Goal: Task Accomplishment & Management: Use online tool/utility

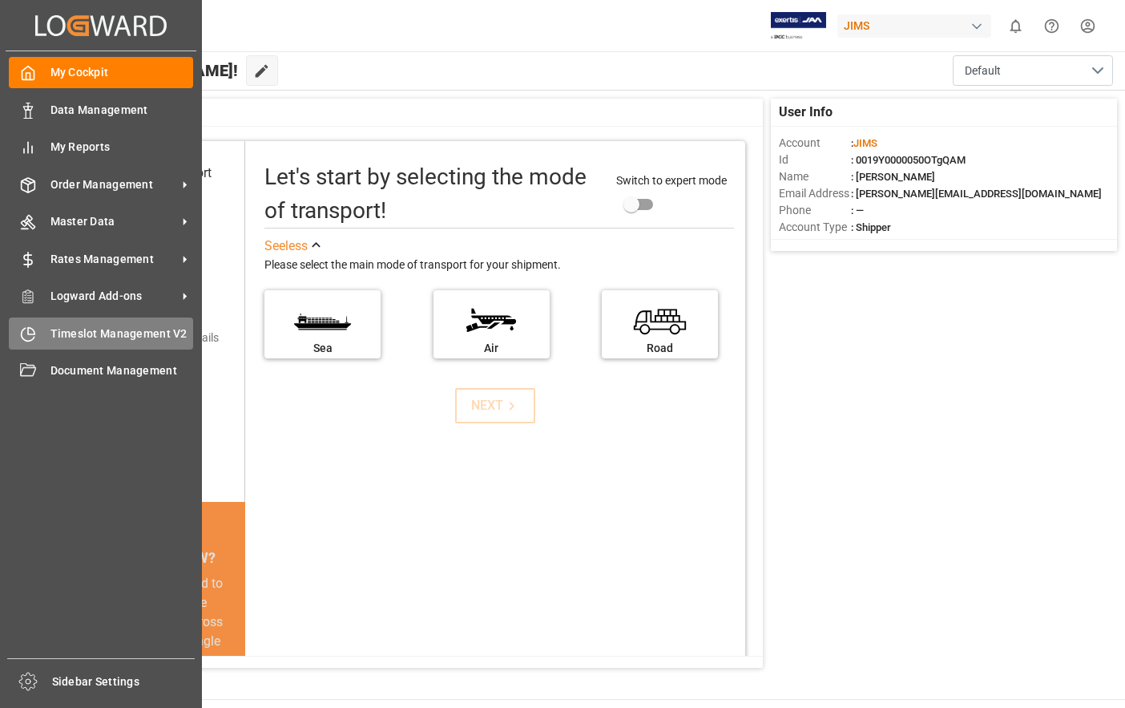
click at [44, 338] on div "Timeslot Management V2 Timeslot Management V2" at bounding box center [101, 332] width 184 height 31
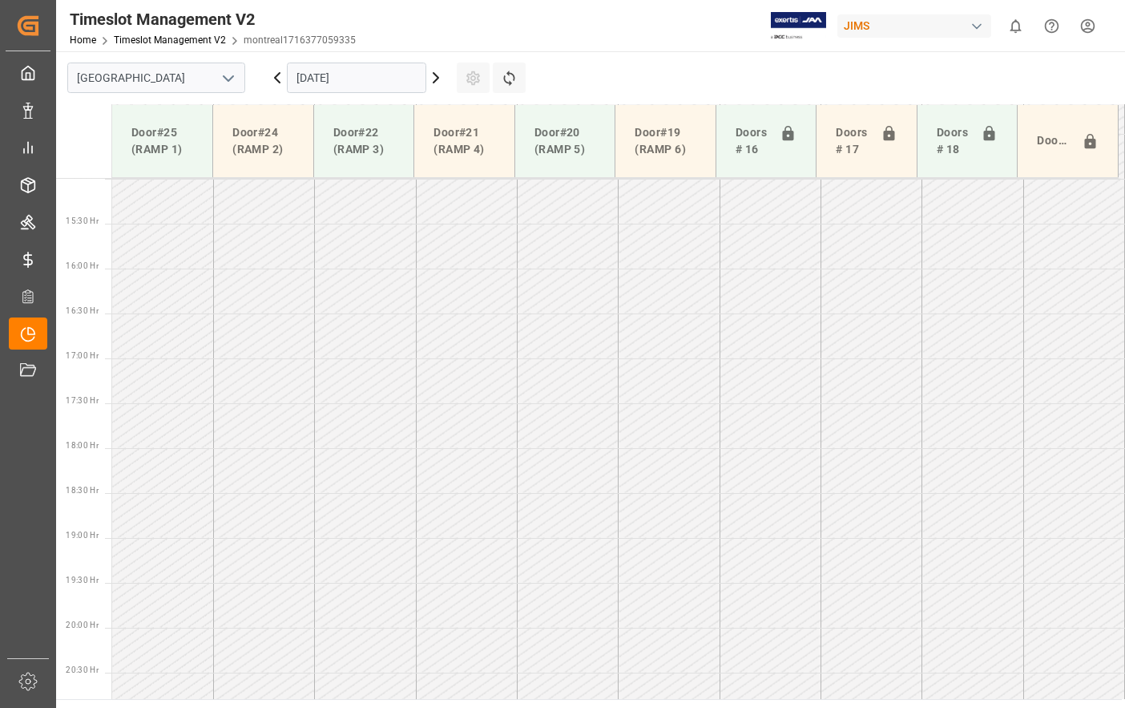
scroll to position [1353, 0]
click at [200, 84] on input "[GEOGRAPHIC_DATA]" at bounding box center [156, 78] width 178 height 30
click at [226, 75] on icon "open menu" at bounding box center [228, 78] width 19 height 19
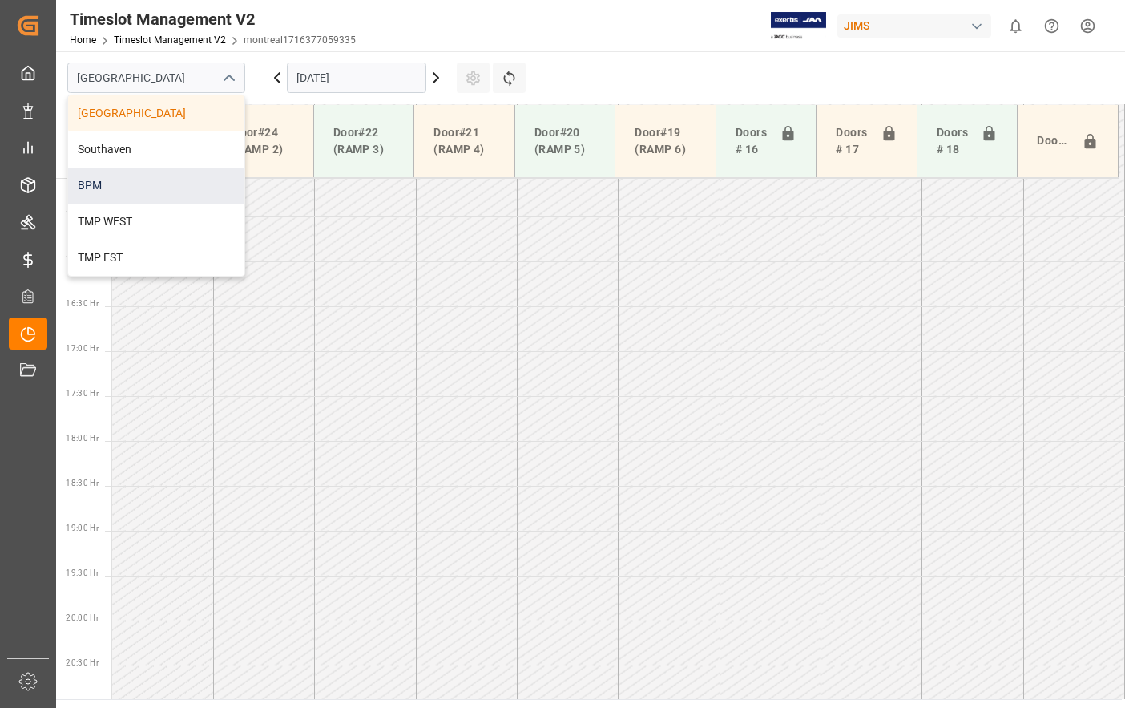
click at [181, 193] on div "BPM" at bounding box center [156, 186] width 176 height 36
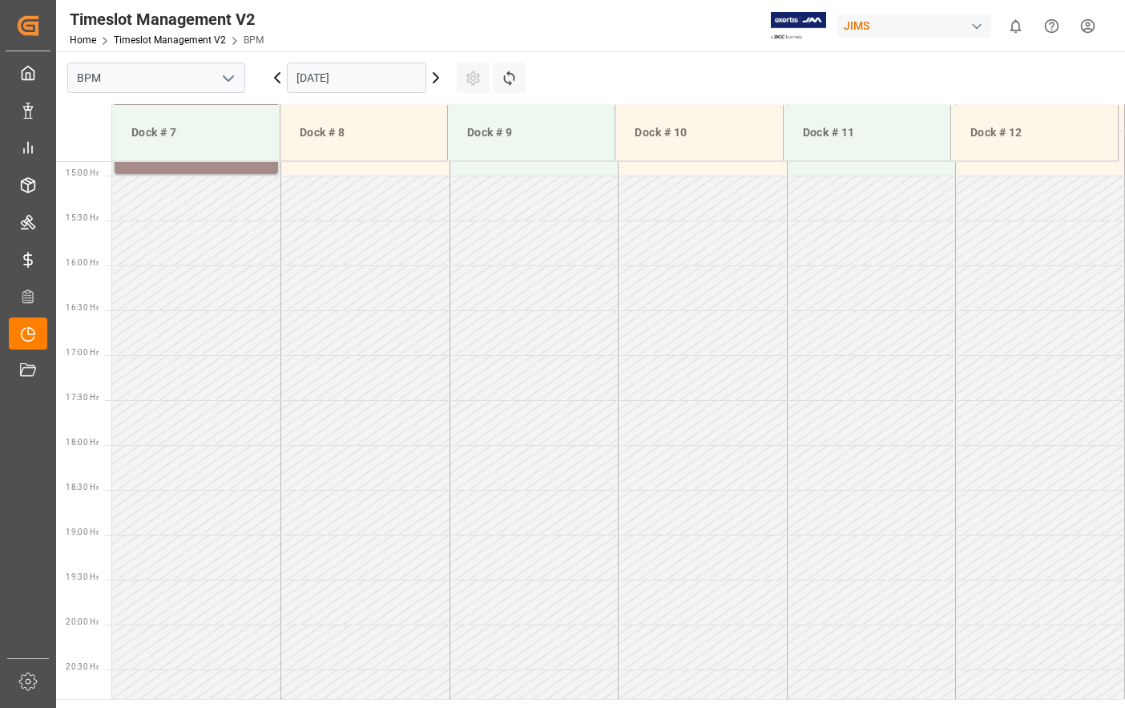
scroll to position [1336, 0]
click at [364, 82] on input "18.09.2025" at bounding box center [356, 78] width 139 height 30
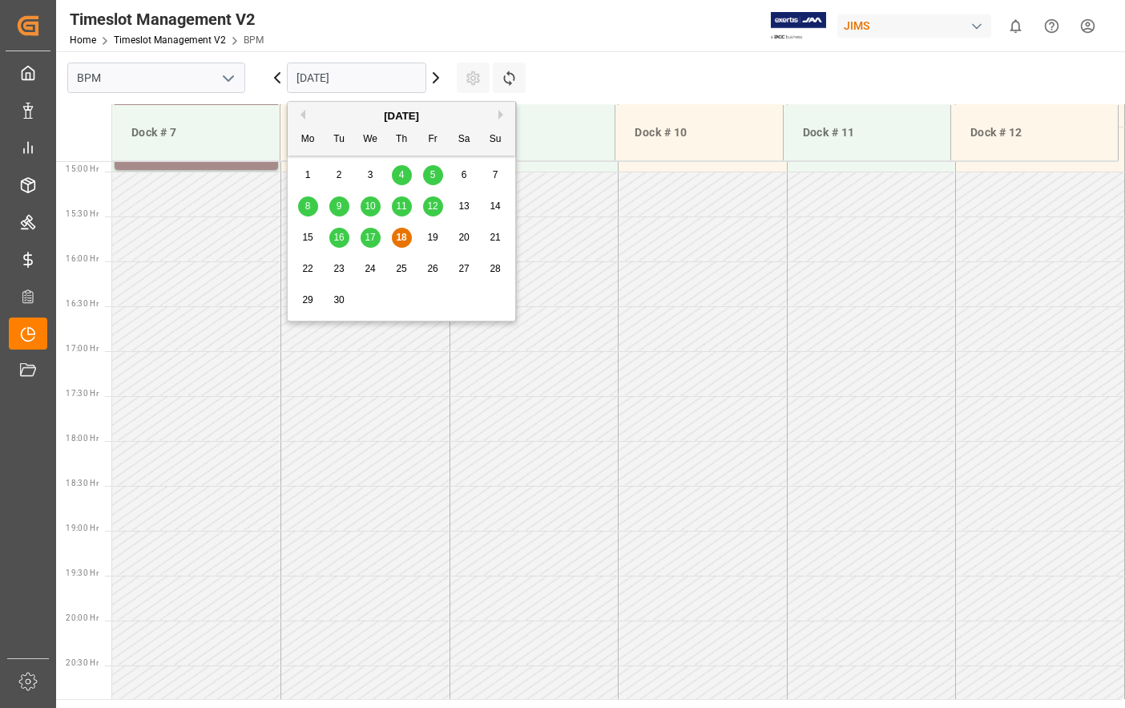
click at [405, 240] on span "18" at bounding box center [401, 237] width 10 height 11
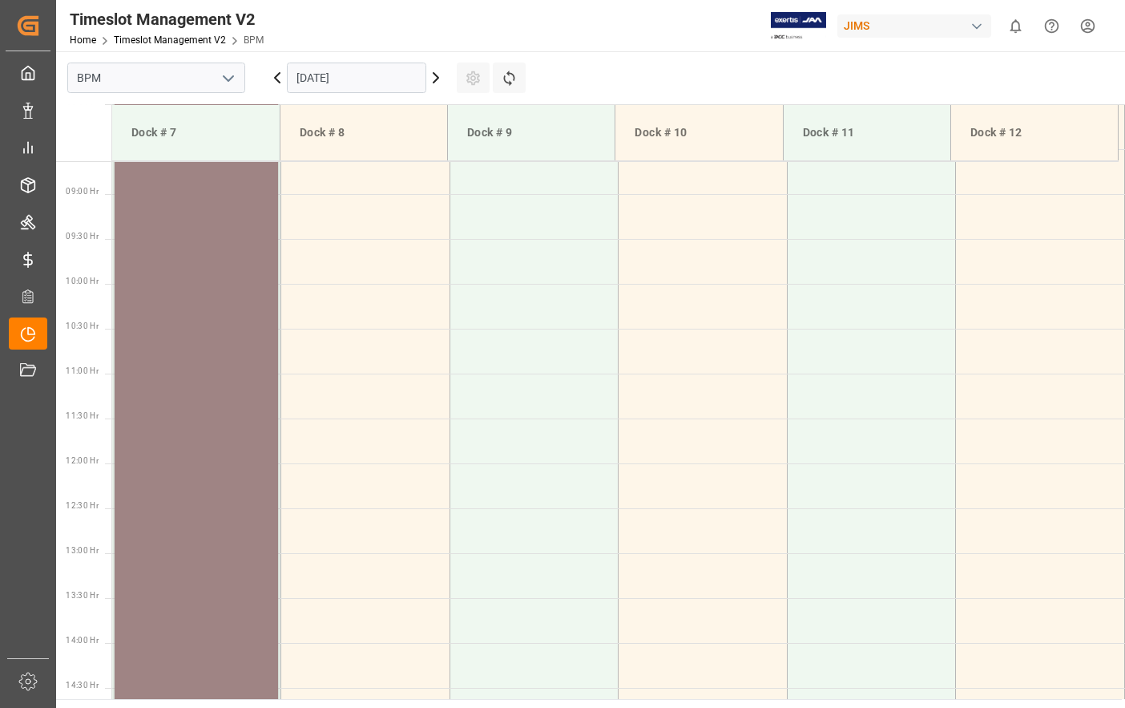
scroll to position [535, 0]
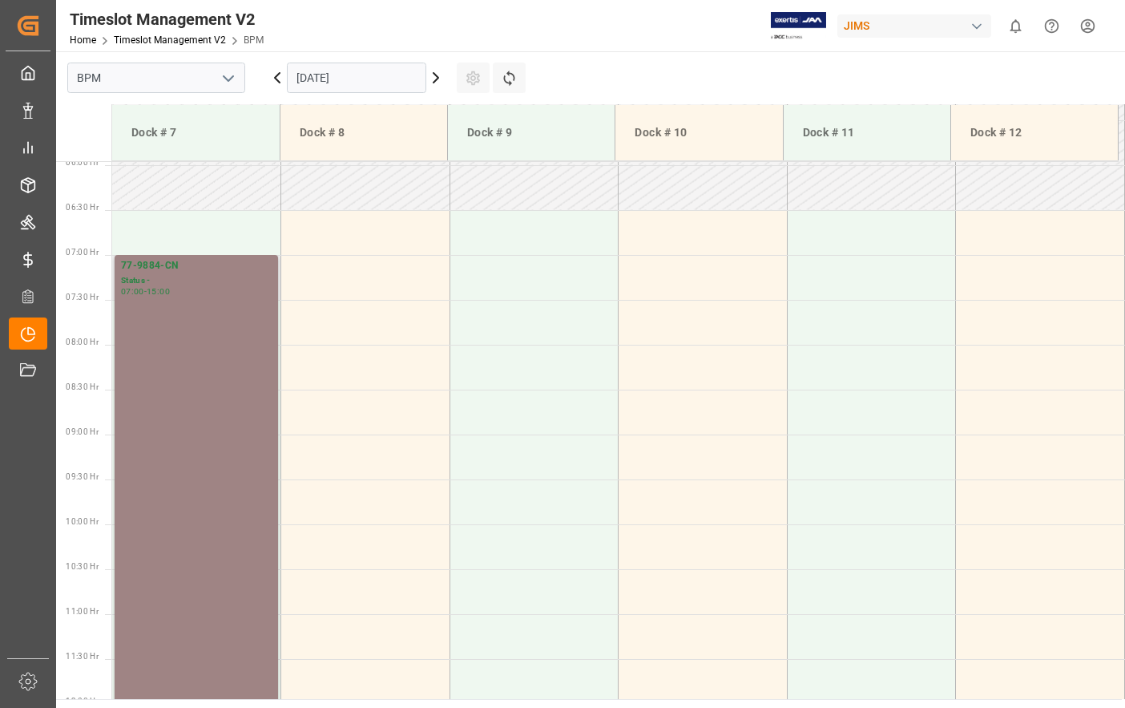
click at [181, 404] on div "77-9884-CN Status - 07:00 - 15:00" at bounding box center [196, 613] width 151 height 710
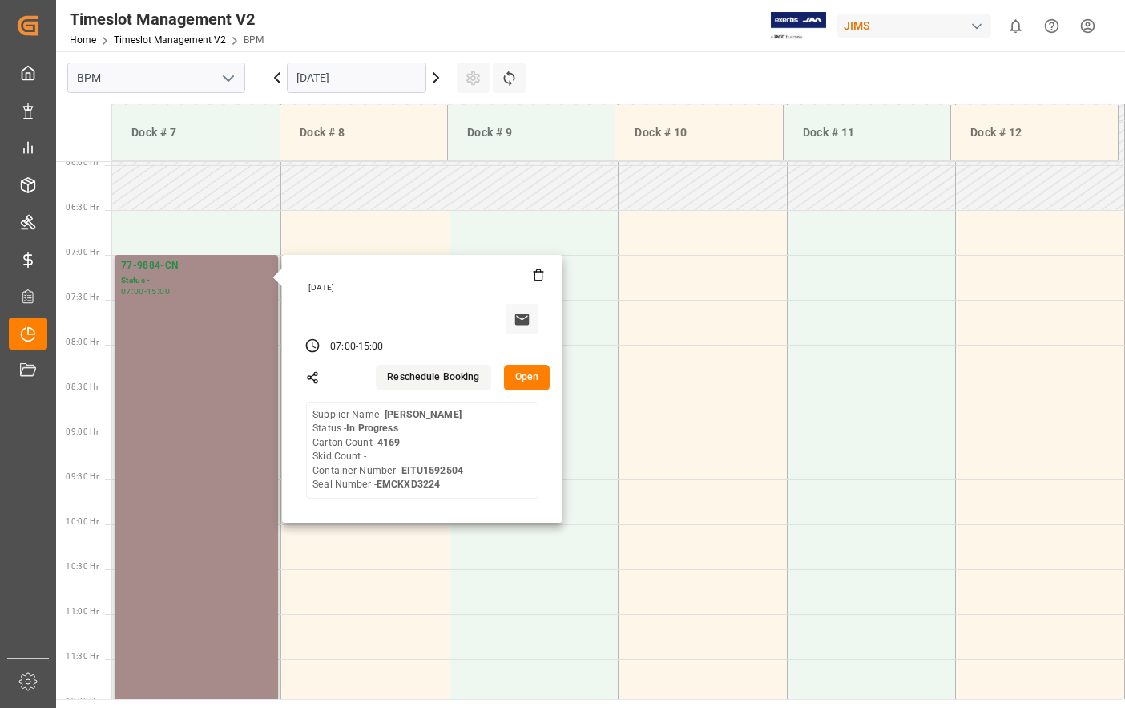
click at [519, 386] on button "Open" at bounding box center [527, 378] width 46 height 26
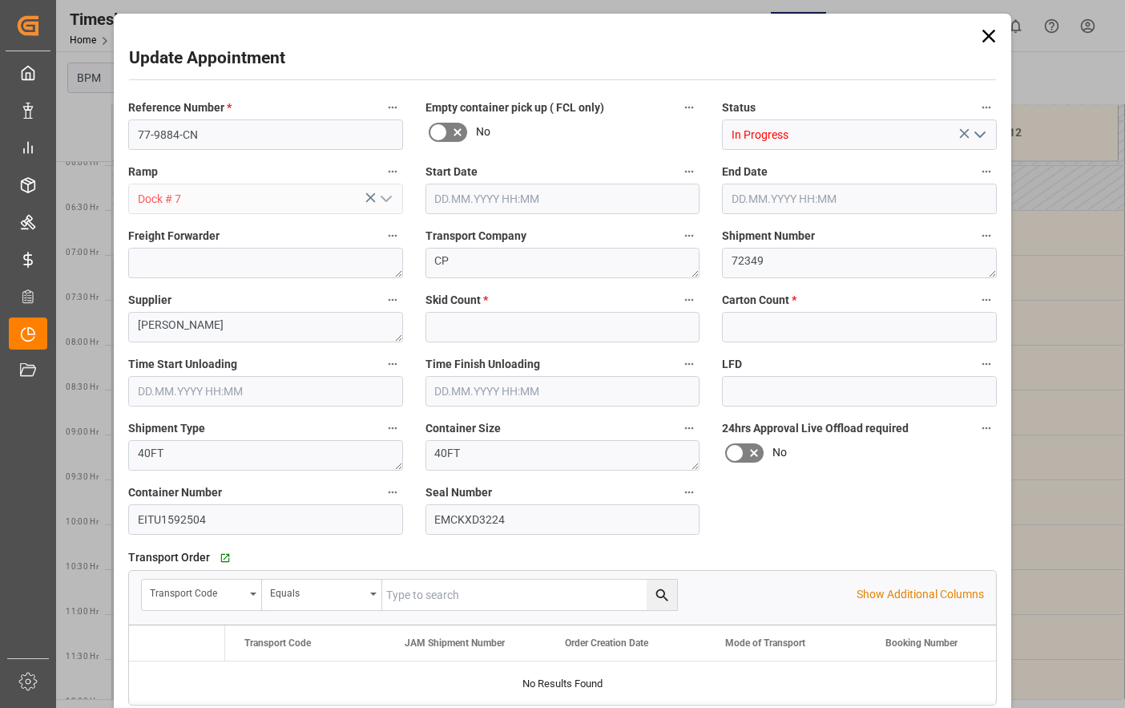
type input "0"
type input "4169"
type input "18.09.2025 07:00"
type input "18.09.2025 15:00"
type input "18.09.2025 07:30"
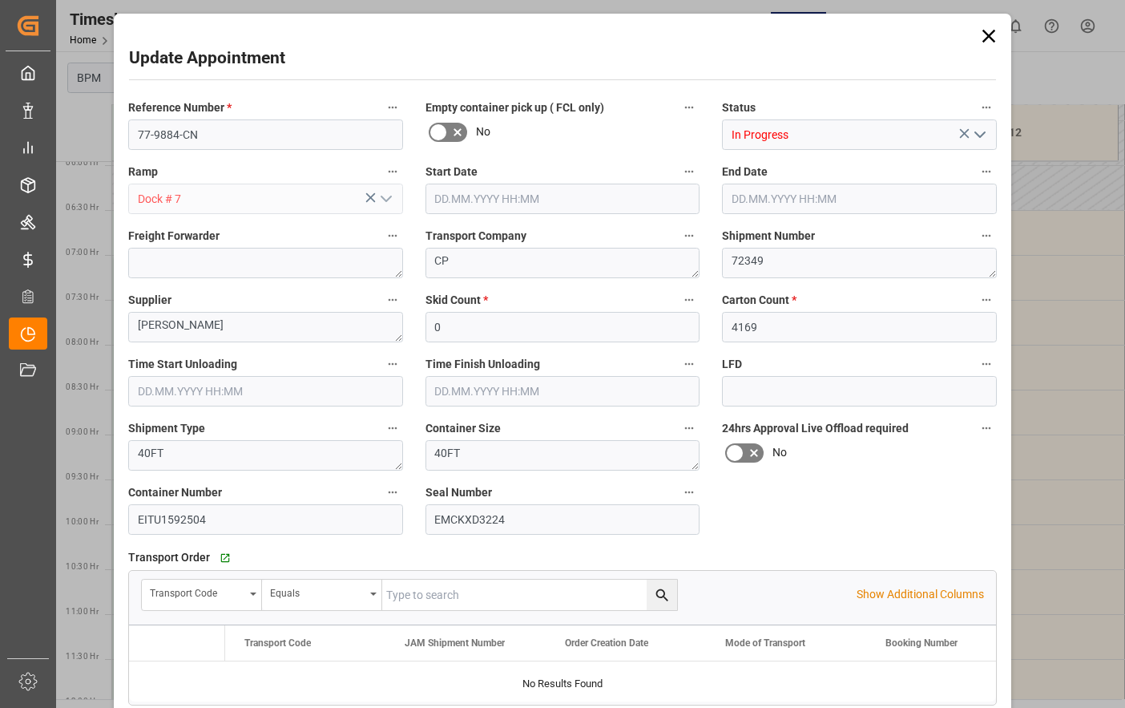
type input "18.09.2025 12:00"
type input "15.09.2025 15:54"
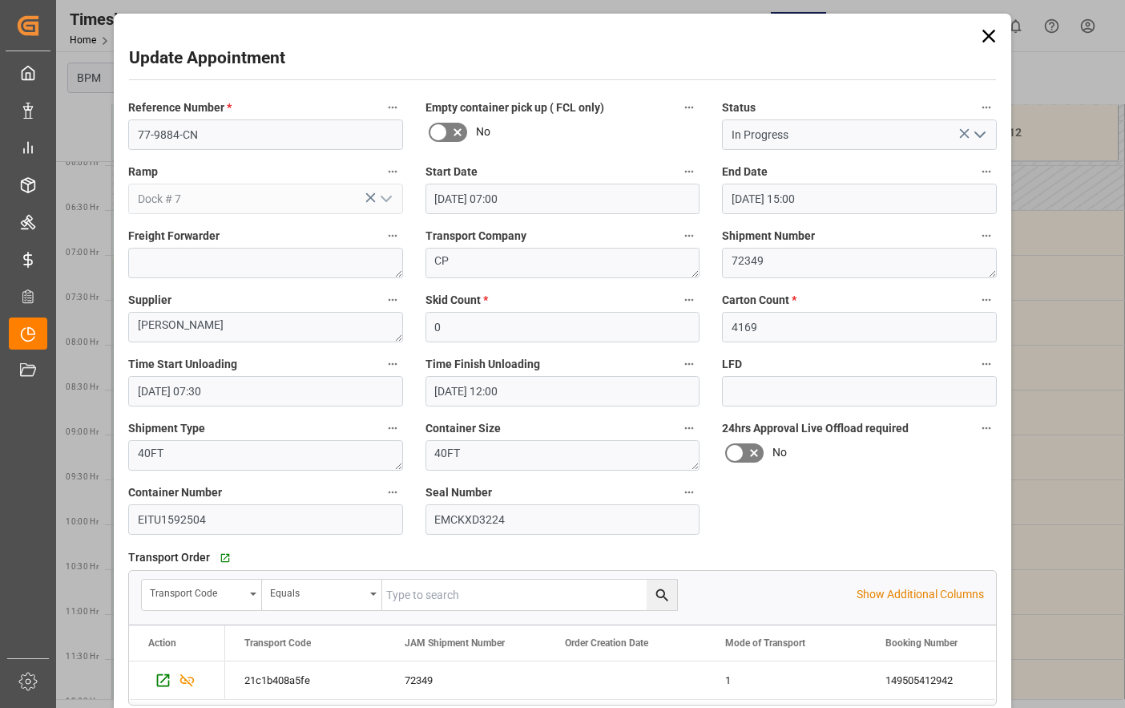
click at [979, 140] on icon "open menu" at bounding box center [980, 134] width 19 height 19
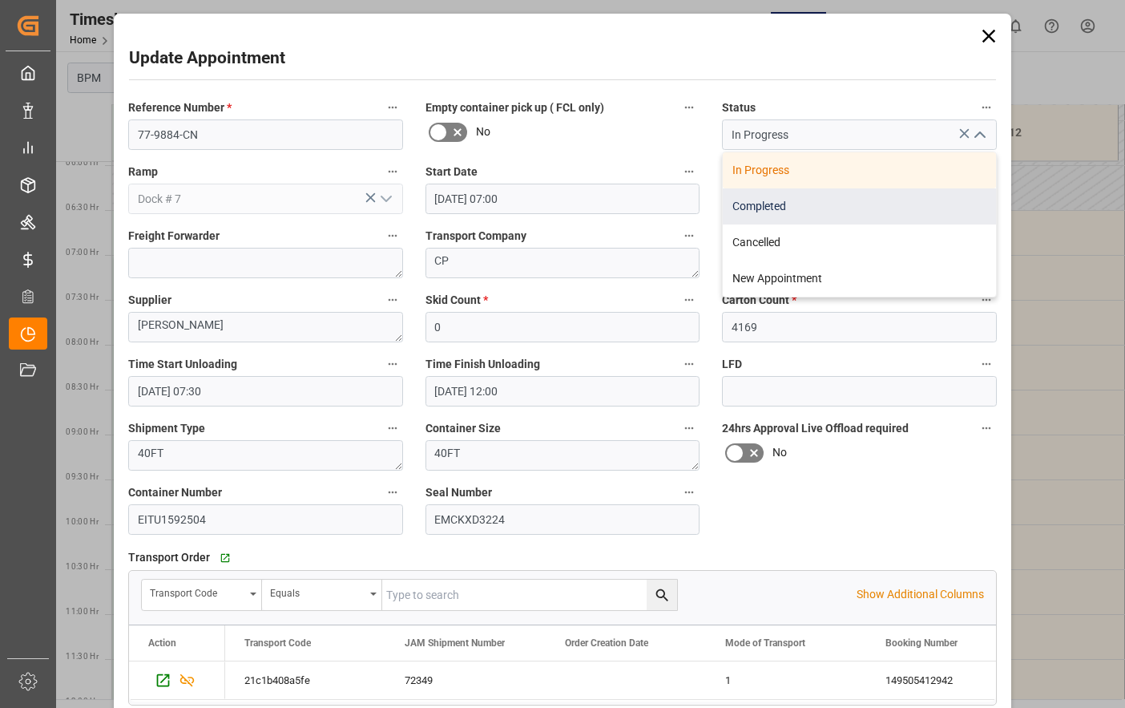
click at [889, 208] on div "Completed" at bounding box center [859, 206] width 273 height 36
type input "Completed"
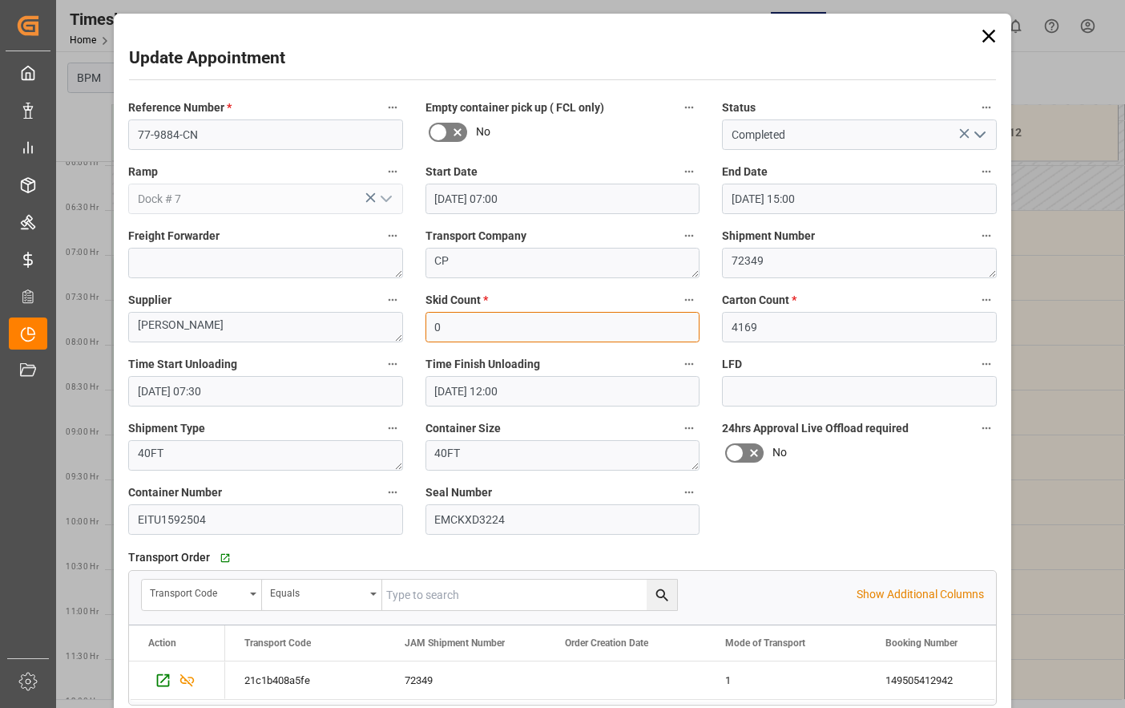
click at [475, 337] on input "0" at bounding box center [563, 327] width 275 height 30
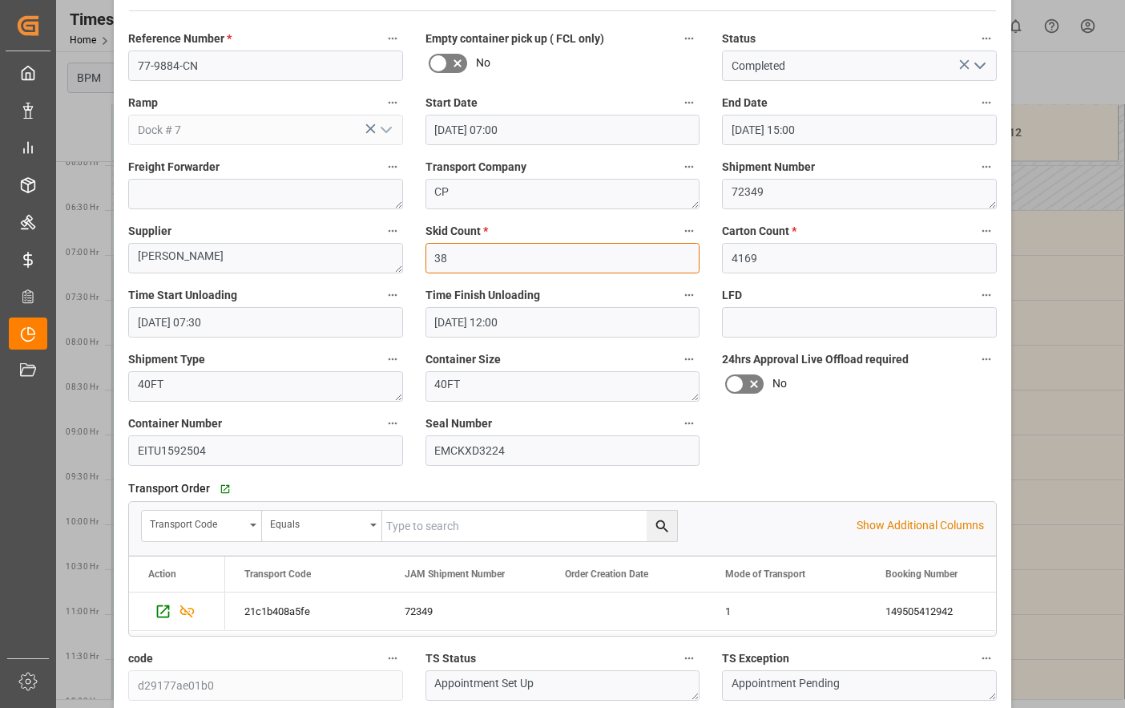
scroll to position [240, 0]
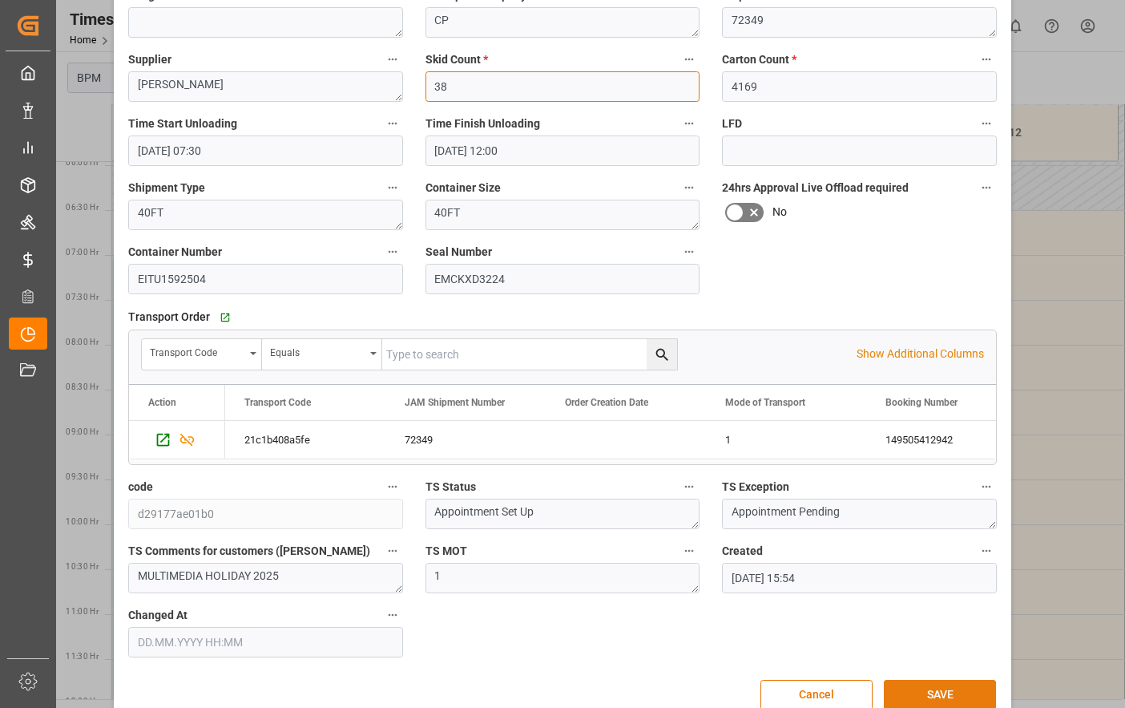
type input "38"
click at [959, 694] on button "SAVE" at bounding box center [940, 695] width 112 height 30
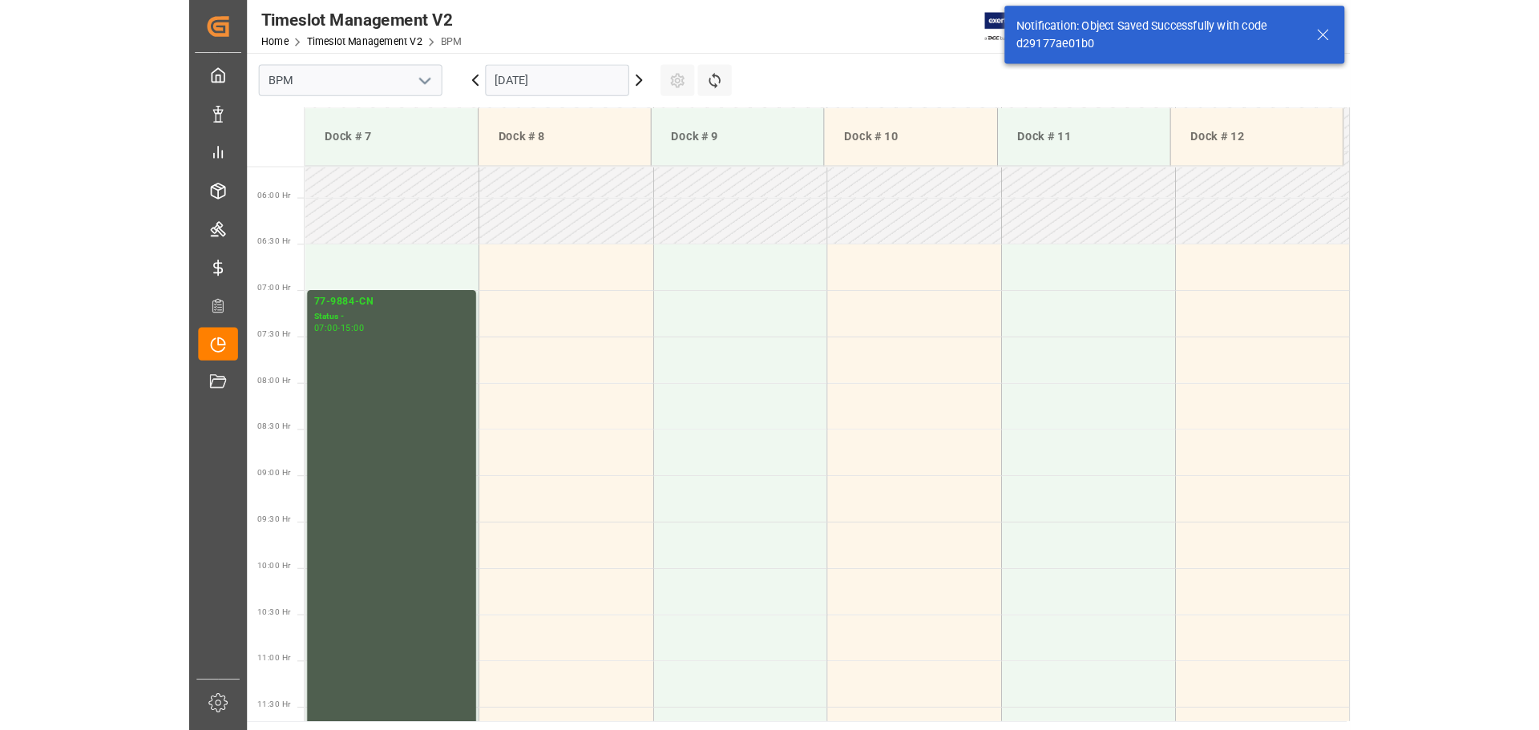
scroll to position [528, 0]
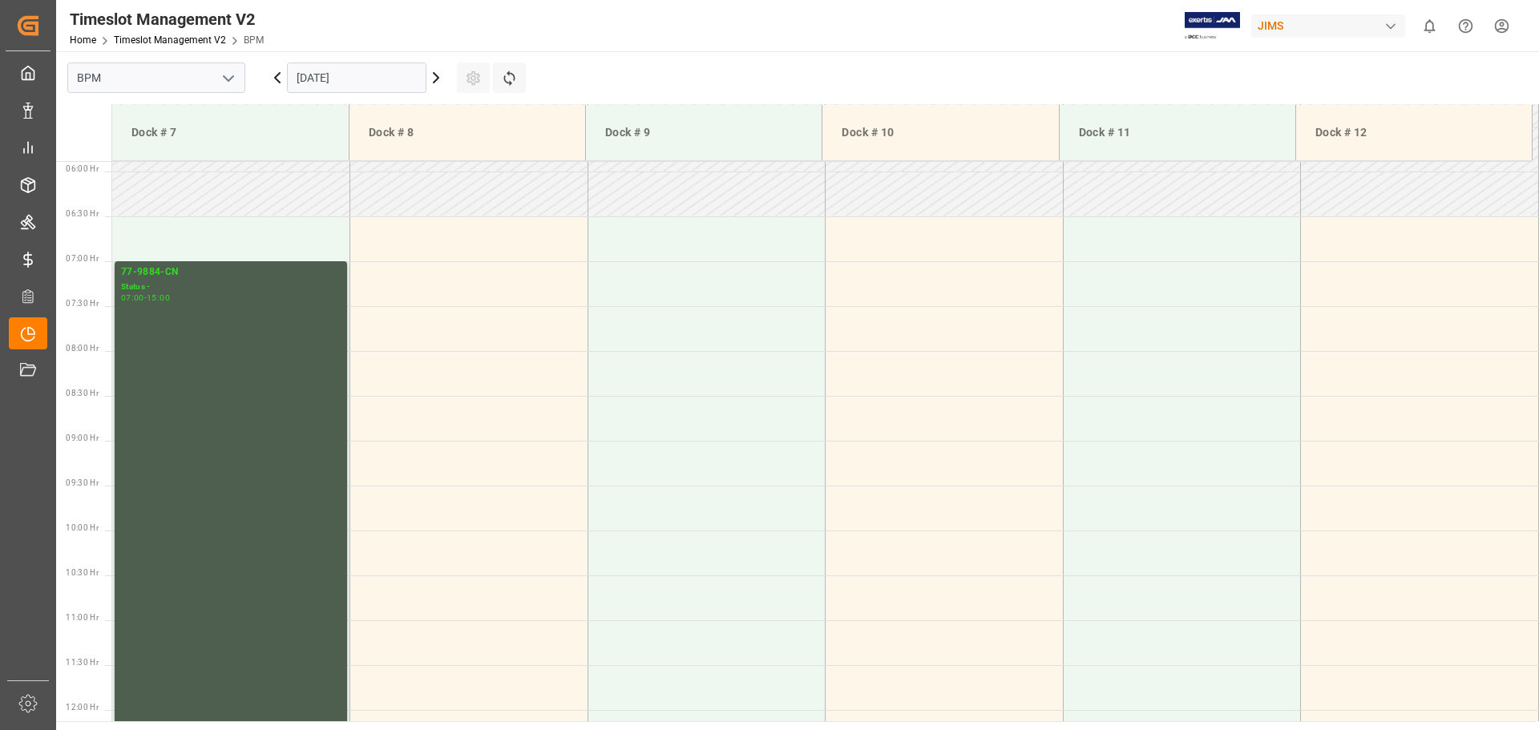
click at [422, 84] on input "18.09.2025" at bounding box center [356, 78] width 139 height 30
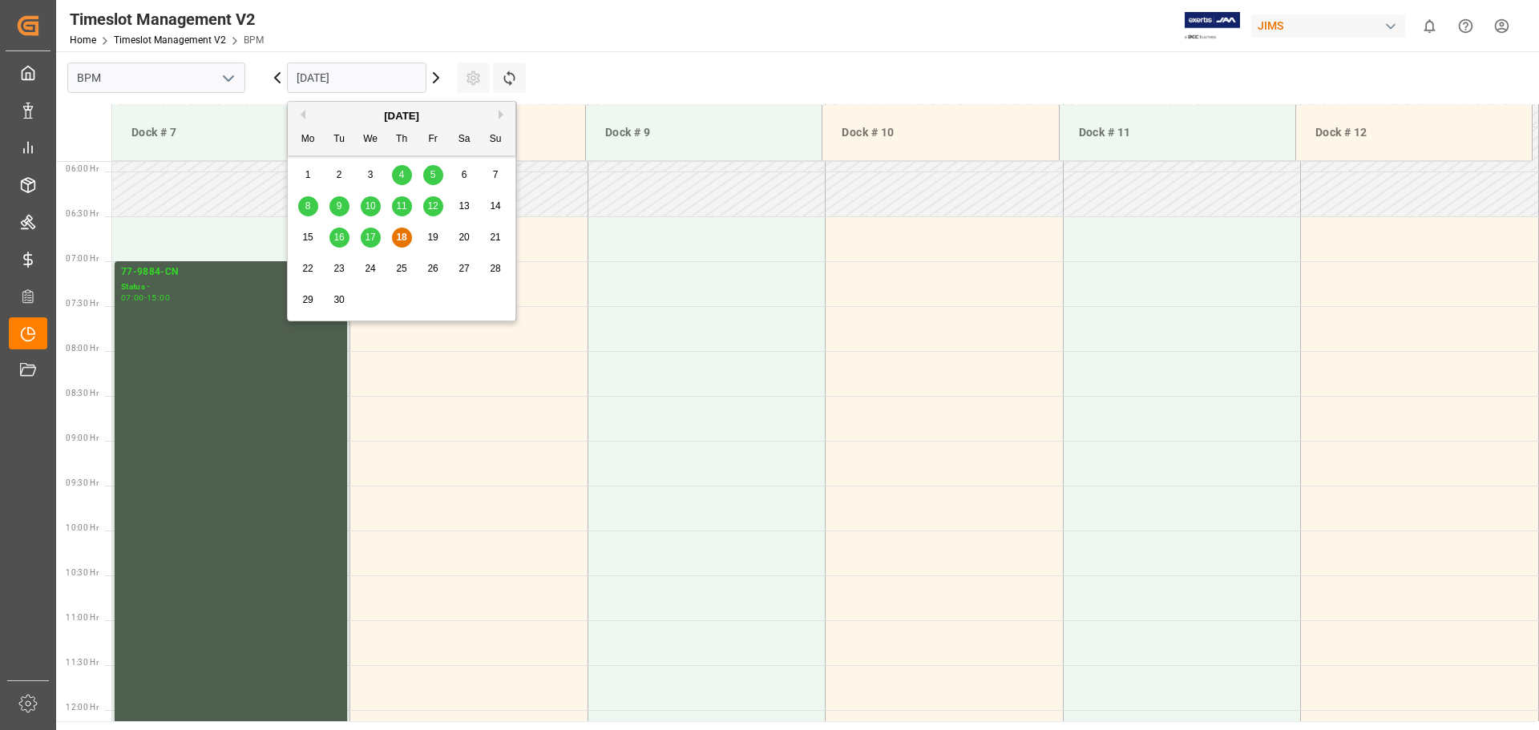
click at [373, 239] on span "17" at bounding box center [370, 237] width 10 height 11
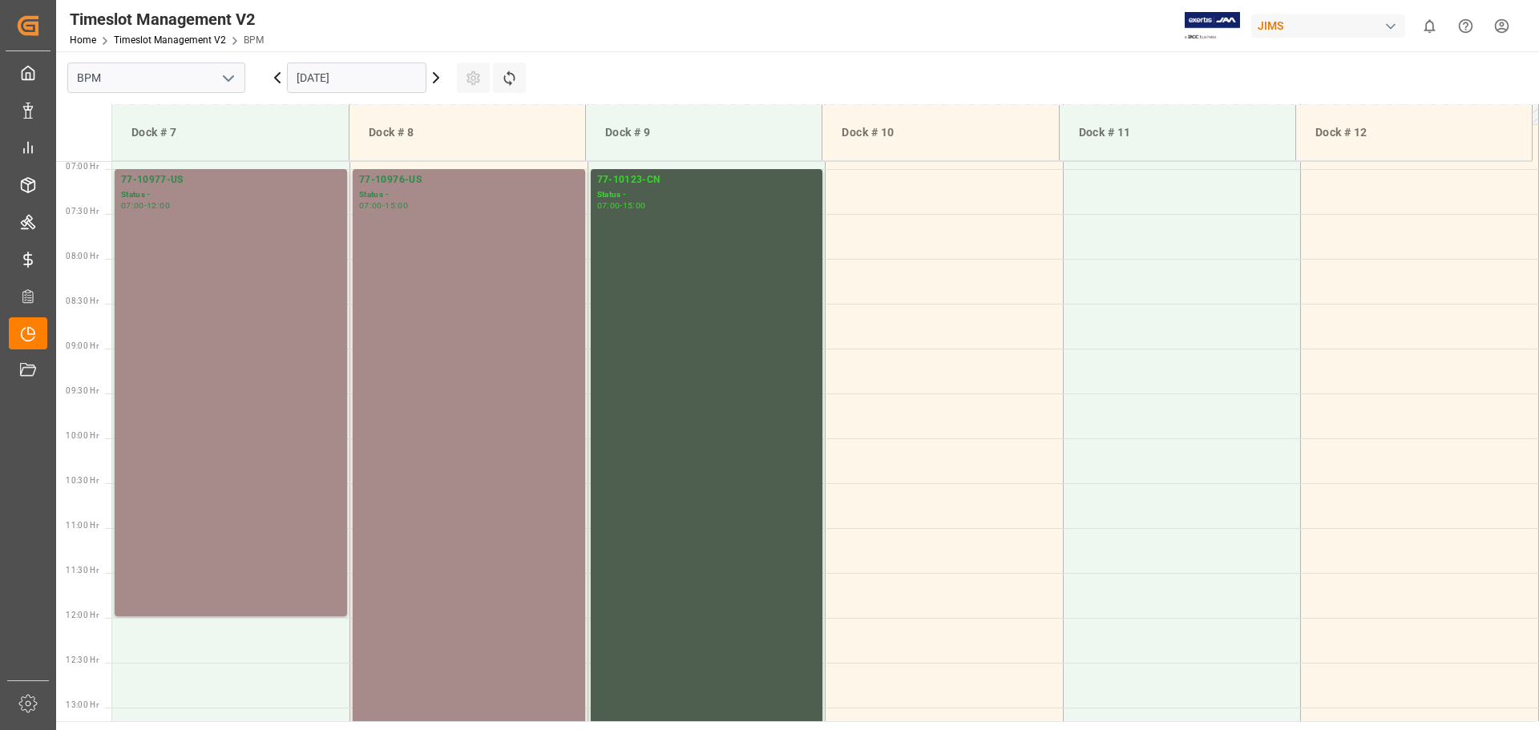
scroll to position [615, 0]
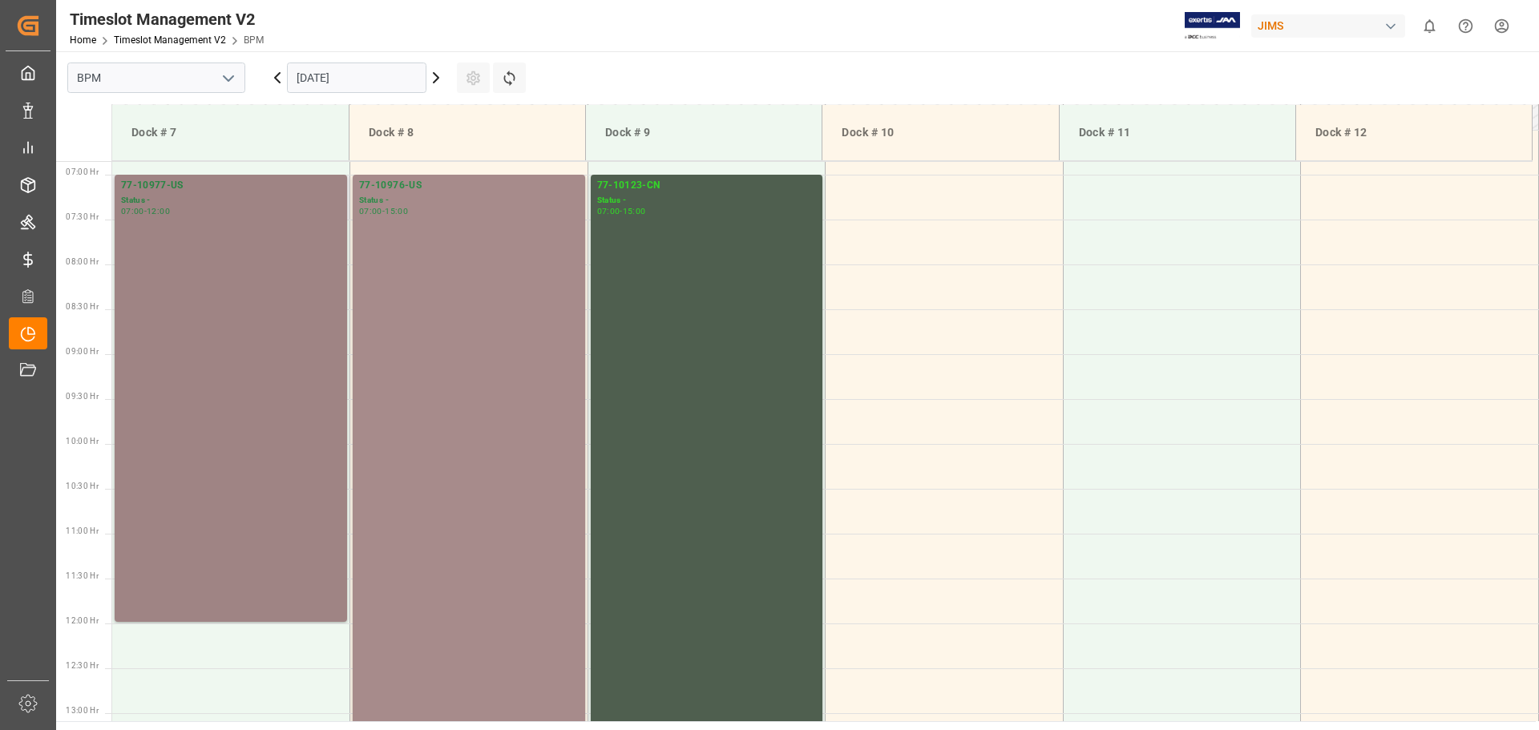
click at [220, 331] on div "77-10977-US Status - 07:00 - 12:00" at bounding box center [231, 398] width 220 height 441
